Goal: Task Accomplishment & Management: Manage account settings

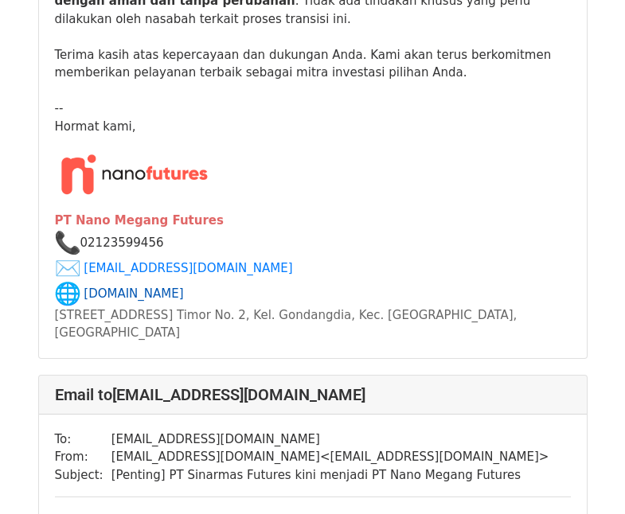
scroll to position [637, 0]
